Goal: Navigation & Orientation: Find specific page/section

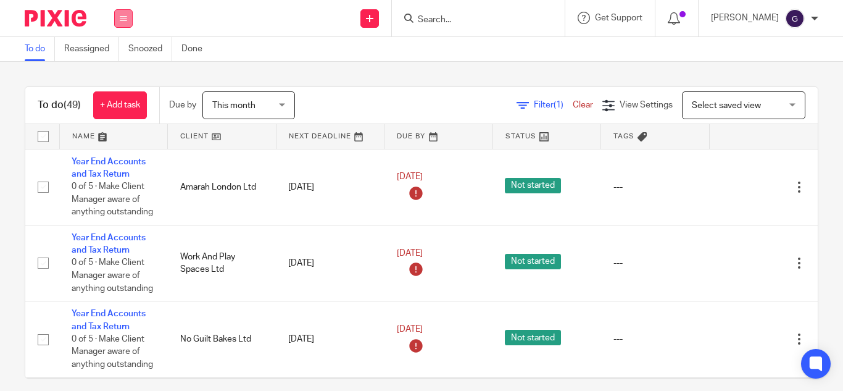
click at [123, 13] on button at bounding box center [123, 18] width 19 height 19
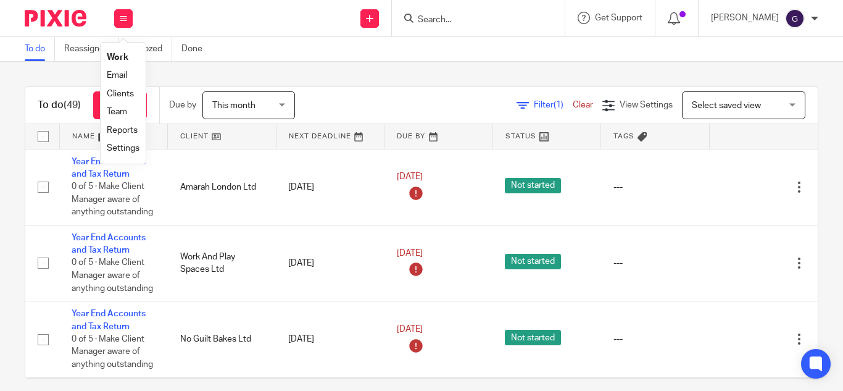
click at [125, 97] on link "Clients" at bounding box center [120, 93] width 27 height 9
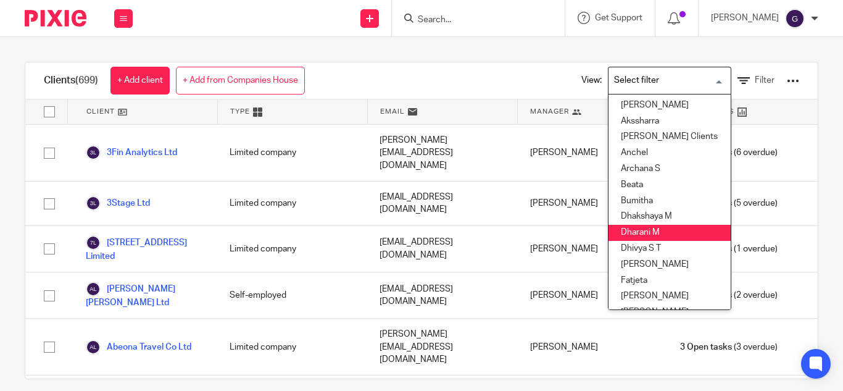
scroll to position [123, 0]
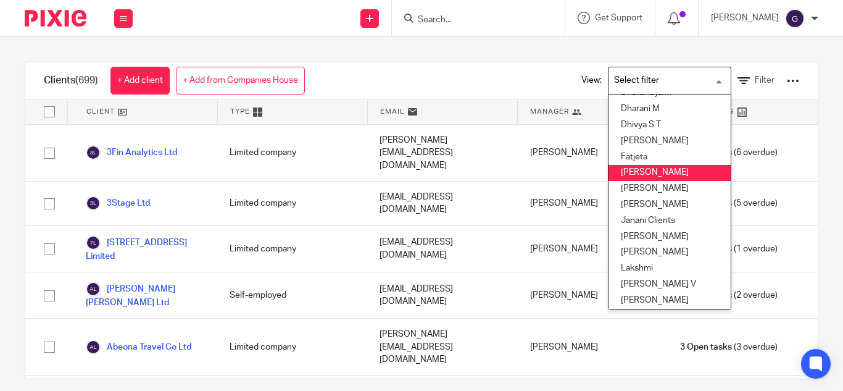
click at [627, 174] on li "[PERSON_NAME]" at bounding box center [669, 173] width 122 height 16
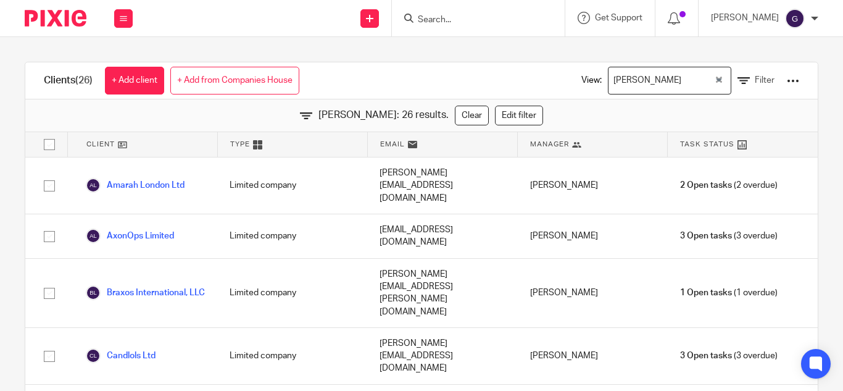
click at [159, 48] on div "Clients (26) + Add client + Add from Companies House View: Geetha M Loading... …" at bounding box center [421, 214] width 843 height 354
